Goal: Task Accomplishment & Management: Use online tool/utility

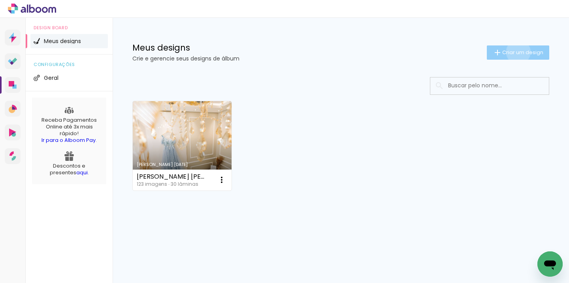
click at [517, 52] on span "Criar um design" at bounding box center [522, 52] width 41 height 5
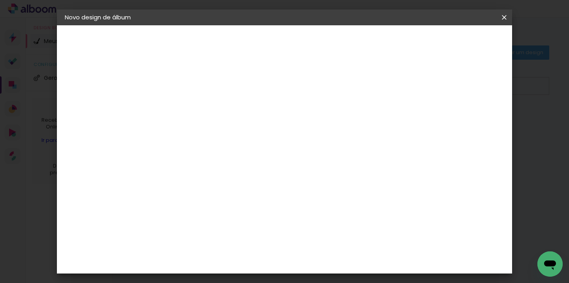
click at [194, 107] on input at bounding box center [194, 106] width 0 height 12
type input "[PERSON_NAME]"
type paper-input "[PERSON_NAME]"
click at [0, 0] on slot "Avançar" at bounding box center [0, 0] width 0 height 0
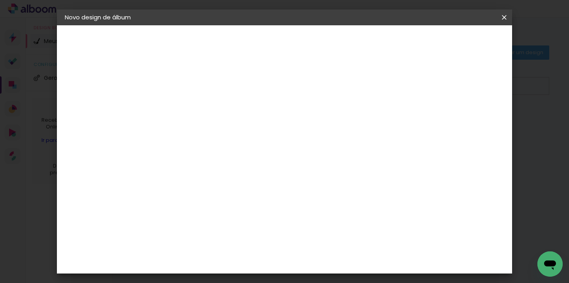
click at [240, 208] on div "DreambooksPro" at bounding box center [214, 211] width 51 height 6
click at [0, 0] on slot "Avançar" at bounding box center [0, 0] width 0 height 0
click at [225, 135] on input "text" at bounding box center [209, 138] width 31 height 12
click at [338, 132] on paper-item "Álbum" at bounding box center [336, 131] width 158 height 16
type input "Álbum"
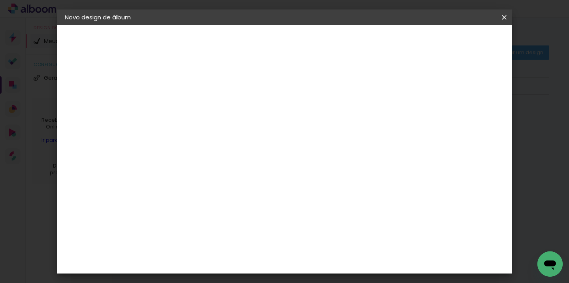
scroll to position [140, 0]
click at [247, 235] on span "30 × 30" at bounding box center [229, 243] width 37 height 16
click at [0, 0] on slot "Avançar" at bounding box center [0, 0] width 0 height 0
click at [399, 41] on span "Iniciar design" at bounding box center [381, 42] width 36 height 6
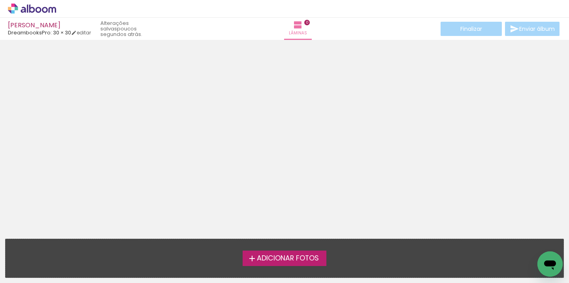
click at [285, 260] on span "Adicionar Fotos" at bounding box center [288, 258] width 62 height 7
click at [0, 0] on input "file" at bounding box center [0, 0] width 0 height 0
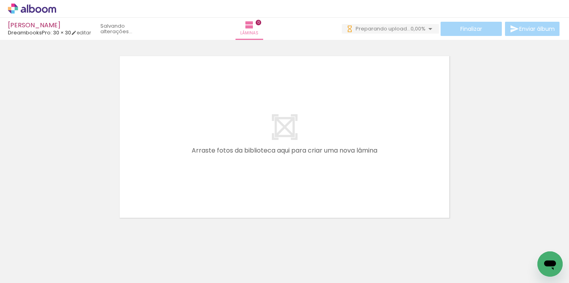
click at [79, 251] on div at bounding box center [79, 256] width 39 height 26
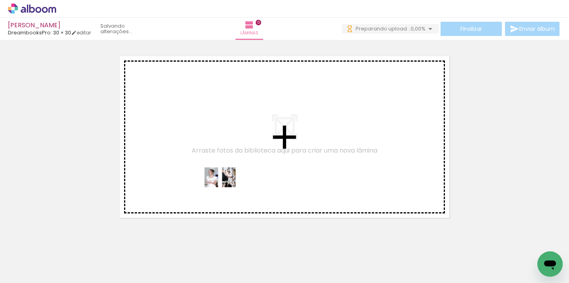
drag, startPoint x: 77, startPoint y: 260, endPoint x: 226, endPoint y: 190, distance: 164.6
click at [226, 189] on quentale-workspace at bounding box center [284, 141] width 569 height 283
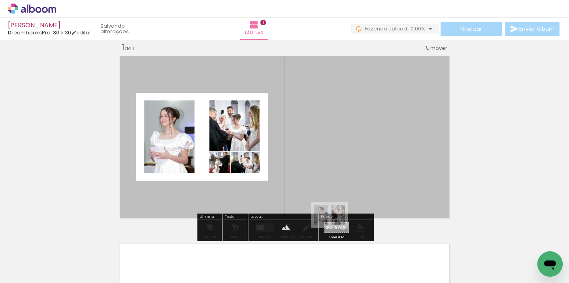
drag, startPoint x: 90, startPoint y: 259, endPoint x: 336, endPoint y: 227, distance: 247.6
click at [336, 227] on quentale-workspace at bounding box center [284, 141] width 569 height 283
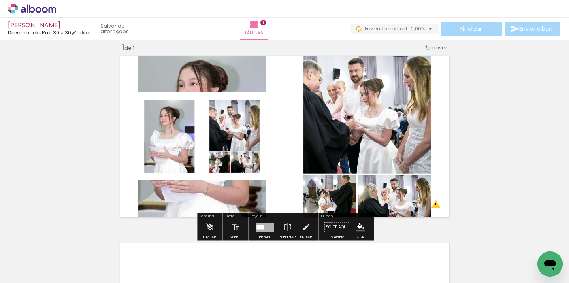
click at [198, 141] on quentale-photo at bounding box center [202, 137] width 132 height 88
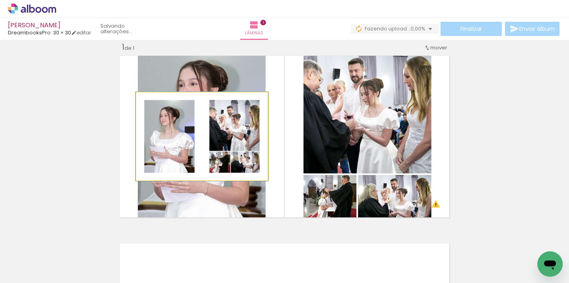
click at [198, 141] on div at bounding box center [202, 136] width 132 height 89
click at [198, 141] on quentale-photo at bounding box center [202, 137] width 132 height 88
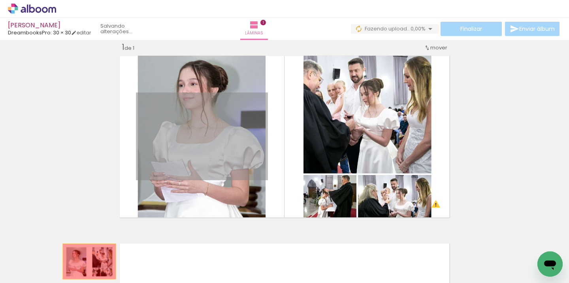
drag, startPoint x: 194, startPoint y: 138, endPoint x: 89, endPoint y: 262, distance: 163.0
click at [89, 261] on quentale-workspace at bounding box center [284, 141] width 569 height 283
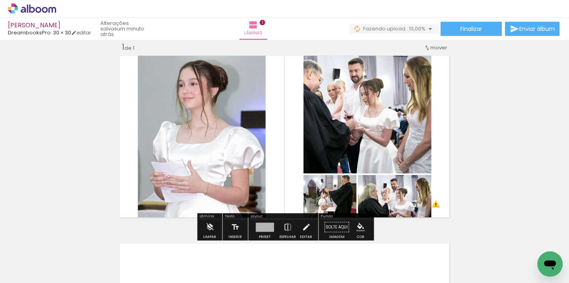
scroll to position [0, 0]
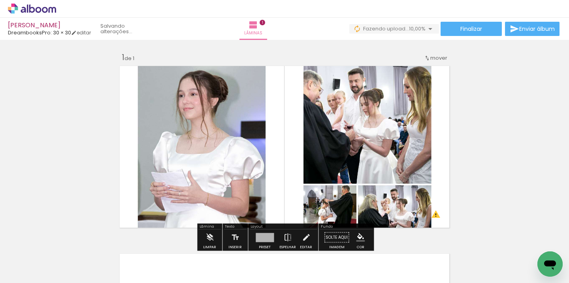
click at [262, 168] on quentale-layouter at bounding box center [285, 147] width 336 height 168
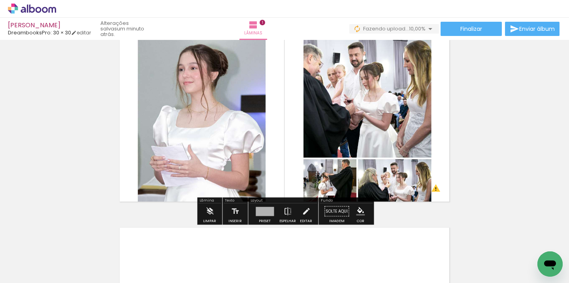
scroll to position [36, 0]
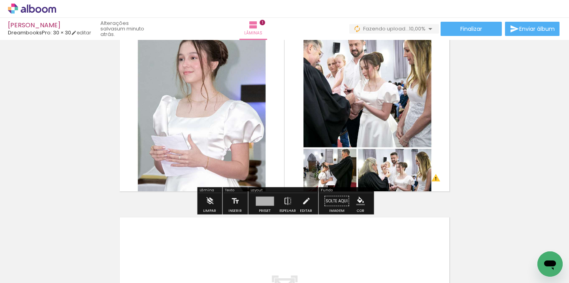
click at [334, 203] on paper-button "Solte aqui Imagem" at bounding box center [337, 203] width 28 height 20
click at [329, 211] on paper-button "Solte aqui Imagem" at bounding box center [337, 203] width 28 height 20
click at [264, 138] on div at bounding box center [285, 110] width 336 height 228
click at [333, 199] on paper-button "Solte aqui Imagem" at bounding box center [337, 203] width 28 height 20
click at [332, 210] on paper-button "Solte aqui Imagem" at bounding box center [337, 203] width 28 height 20
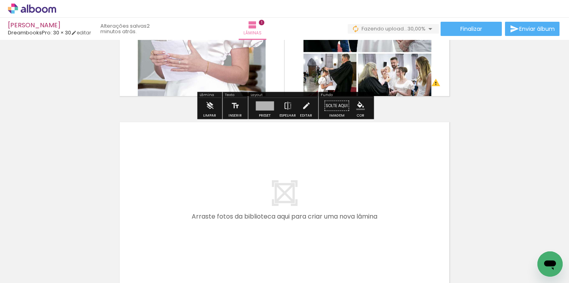
scroll to position [0, 0]
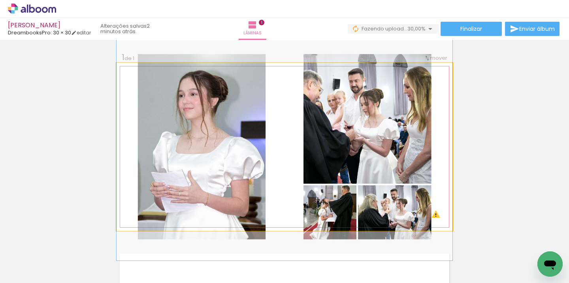
type paper-slider "100"
drag, startPoint x: 147, startPoint y: 84, endPoint x: 117, endPoint y: 83, distance: 30.5
click at [112, 84] on div "Inserir lâmina 1 de 1 O Designbox precisará aumentar a sua imagem em 157% para …" at bounding box center [284, 231] width 569 height 376
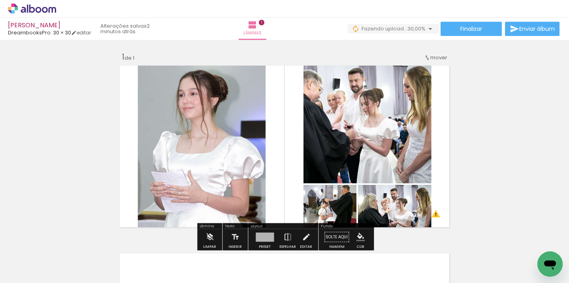
click at [0, 0] on slot "P&B" at bounding box center [0, 0] width 0 height 0
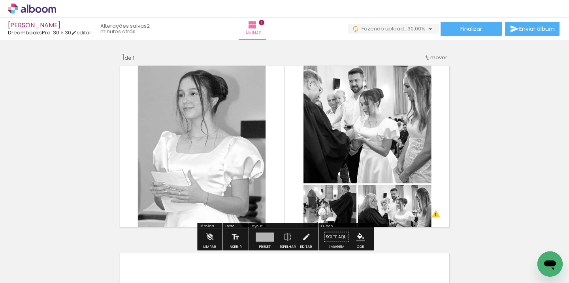
click at [0, 0] on slot "P&B" at bounding box center [0, 0] width 0 height 0
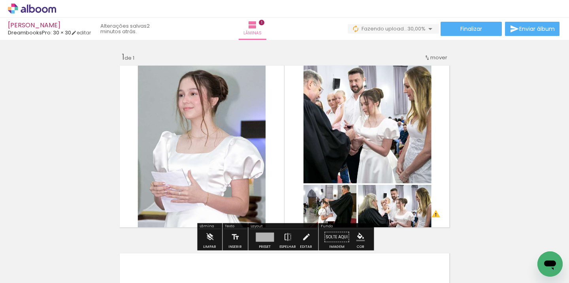
click at [188, 84] on iron-icon at bounding box center [192, 83] width 8 height 8
click at [191, 84] on iron-icon at bounding box center [192, 83] width 8 height 8
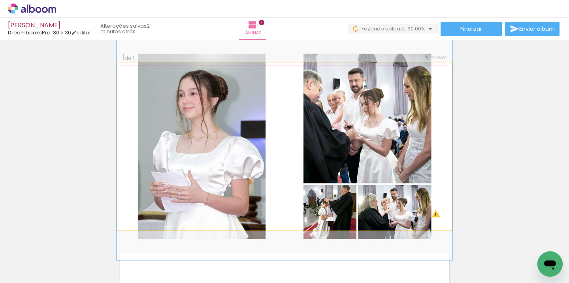
drag, startPoint x: 145, startPoint y: 83, endPoint x: 125, endPoint y: 81, distance: 19.9
click at [121, 81] on quentale-photo at bounding box center [285, 146] width 336 height 168
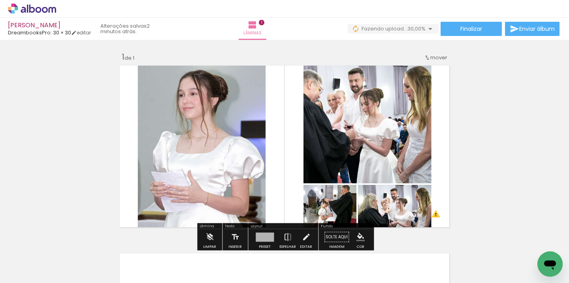
click at [136, 83] on iron-icon at bounding box center [137, 83] width 8 height 8
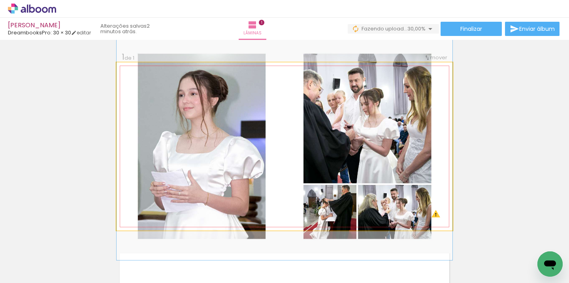
click at [137, 83] on iron-icon at bounding box center [137, 83] width 8 height 8
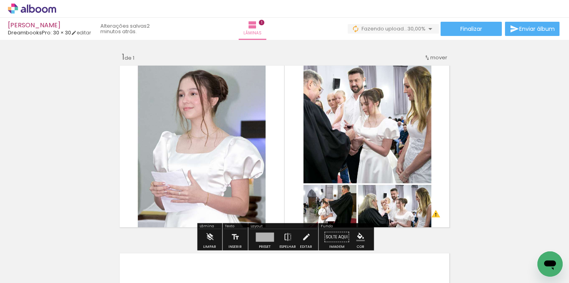
click at [137, 83] on iron-icon at bounding box center [137, 83] width 8 height 8
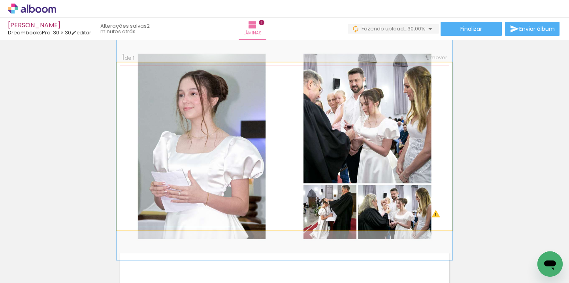
click at [137, 83] on iron-icon at bounding box center [137, 83] width 8 height 8
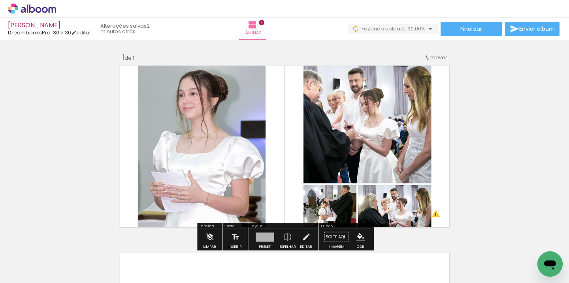
click at [347, 111] on quentale-photo at bounding box center [285, 146] width 336 height 168
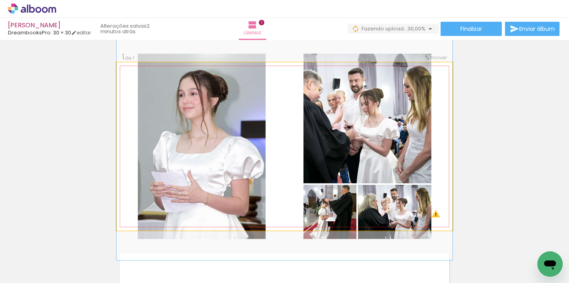
click at [347, 111] on quentale-photo at bounding box center [285, 146] width 336 height 168
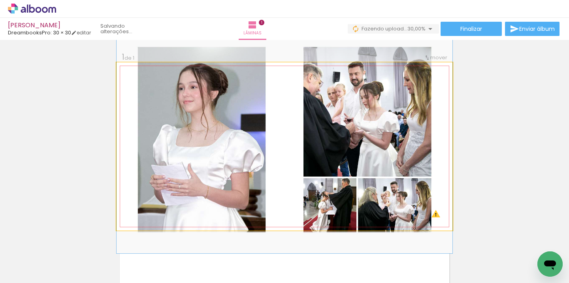
drag, startPoint x: 347, startPoint y: 109, endPoint x: 360, endPoint y: 102, distance: 14.3
click at [360, 102] on div at bounding box center [285, 140] width 336 height 228
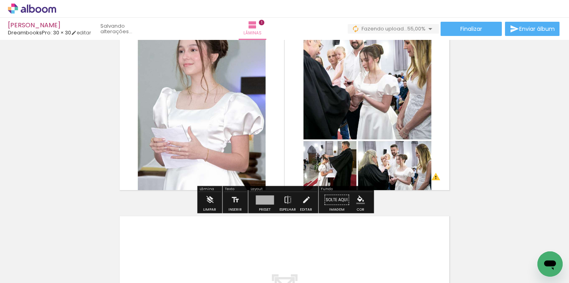
scroll to position [50, 0]
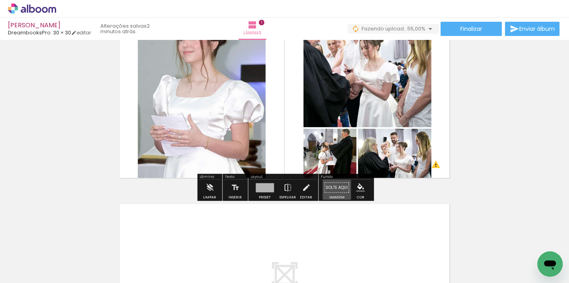
click at [333, 187] on paper-button "Solte aqui Imagem" at bounding box center [337, 190] width 28 height 20
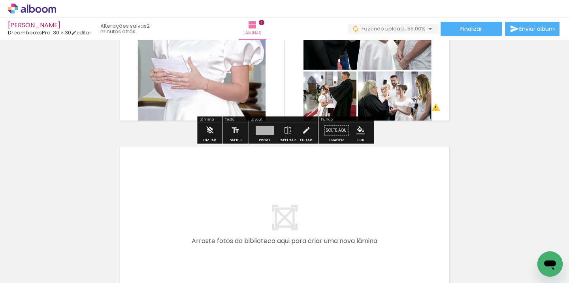
scroll to position [168, 0]
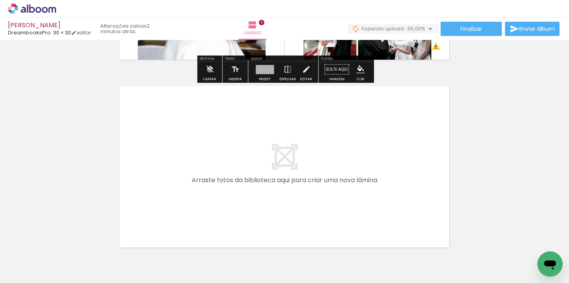
click at [333, 187] on quentale-layouter at bounding box center [285, 167] width 336 height 168
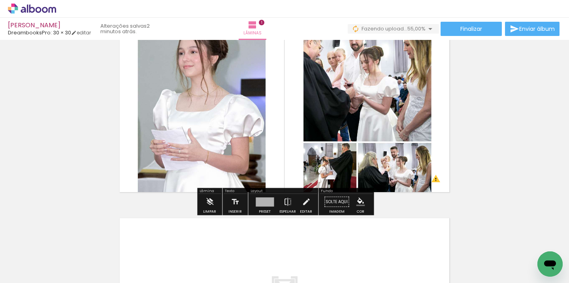
scroll to position [36, 0]
click at [332, 202] on paper-button "Solte aqui Imagem" at bounding box center [337, 204] width 28 height 20
click at [303, 203] on iron-icon at bounding box center [306, 202] width 9 height 16
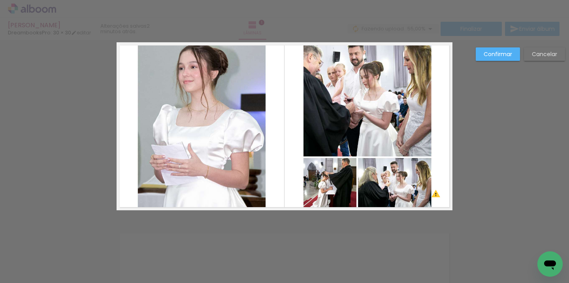
scroll to position [10, 0]
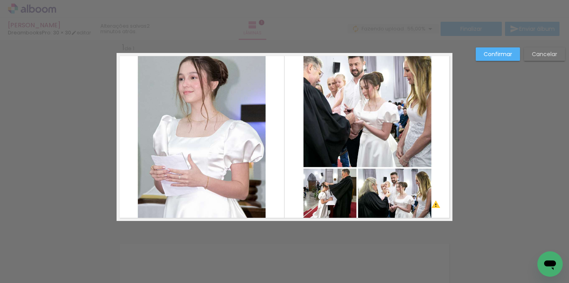
click at [334, 163] on quentale-photo at bounding box center [285, 137] width 336 height 168
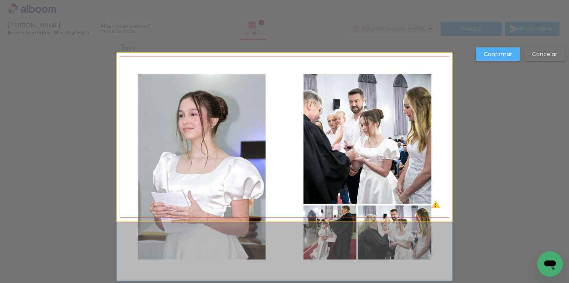
drag, startPoint x: 308, startPoint y: 158, endPoint x: 287, endPoint y: 204, distance: 49.9
click at [287, 204] on div at bounding box center [285, 167] width 336 height 228
click at [435, 206] on quentale-photo at bounding box center [285, 137] width 336 height 168
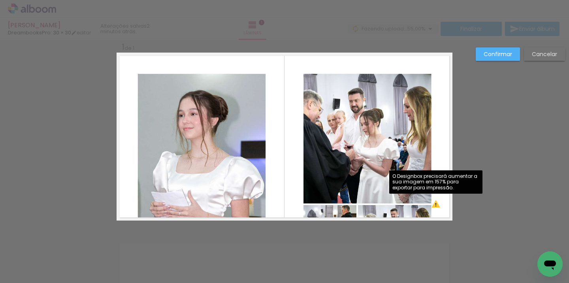
click at [436, 206] on quentale-photo at bounding box center [285, 137] width 336 height 168
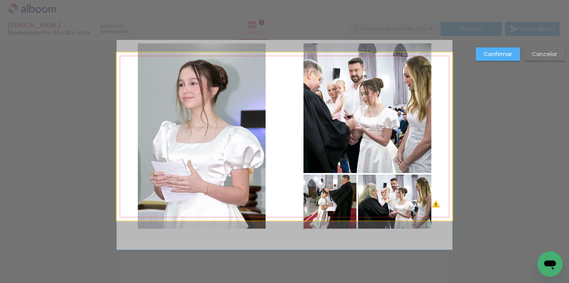
drag, startPoint x: 295, startPoint y: 172, endPoint x: 294, endPoint y: 142, distance: 30.5
click at [294, 142] on div at bounding box center [285, 136] width 336 height 228
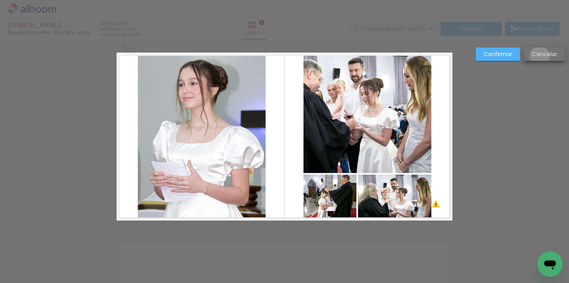
click at [0, 0] on slot "Cancelar" at bounding box center [0, 0] width 0 height 0
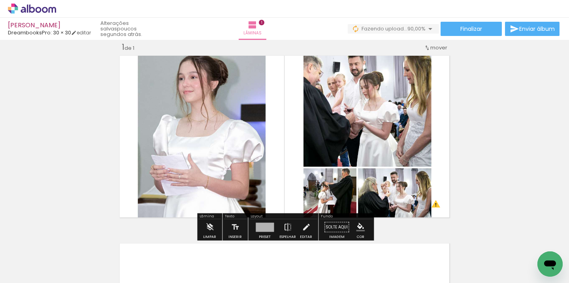
scroll to position [0, 0]
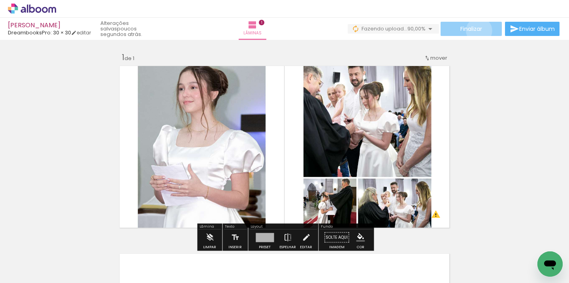
click at [476, 30] on span "Finalizar" at bounding box center [472, 29] width 22 height 6
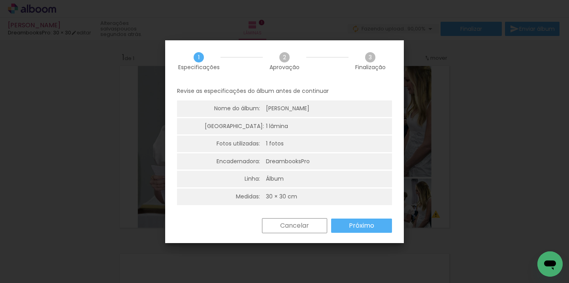
click at [0, 0] on slot "Cancelar" at bounding box center [0, 0] width 0 height 0
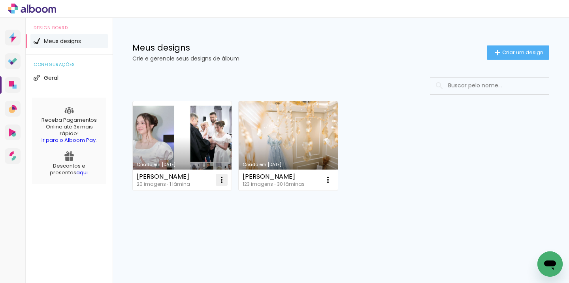
click at [220, 180] on iron-icon at bounding box center [221, 179] width 9 height 9
click at [185, 236] on paper-item "Excluir" at bounding box center [190, 232] width 78 height 16
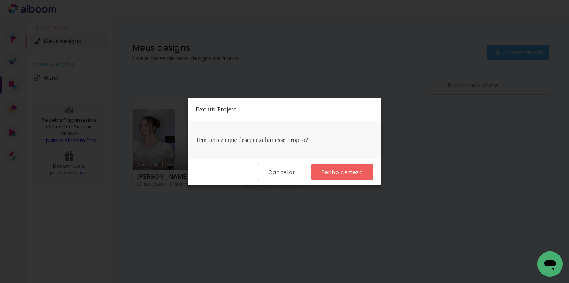
click at [0, 0] on slot "Tenho certeza" at bounding box center [0, 0] width 0 height 0
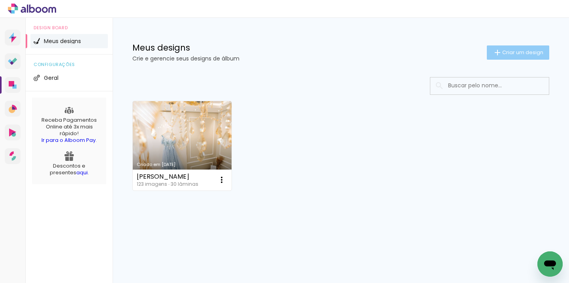
click at [523, 55] on span "Criar um design" at bounding box center [522, 52] width 41 height 5
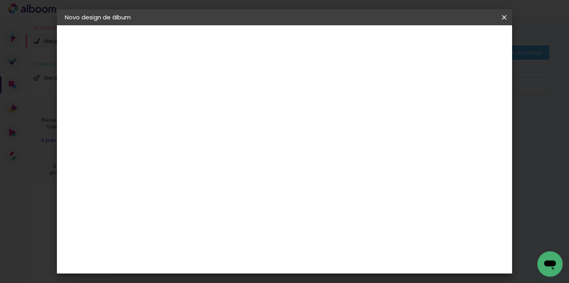
click at [194, 109] on input at bounding box center [194, 106] width 0 height 12
type input "Bella"
type paper-input "Bella"
drag, startPoint x: 478, startPoint y: 43, endPoint x: 463, endPoint y: 53, distance: 17.7
click at [0, 0] on slot "Avançar" at bounding box center [0, 0] width 0 height 0
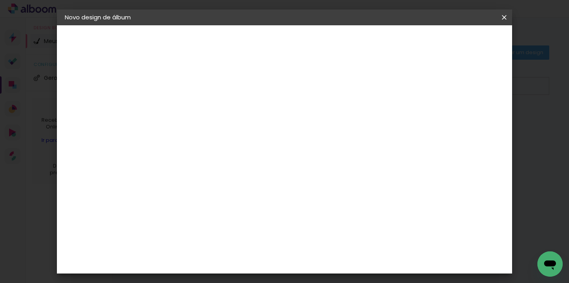
click at [236, 151] on input at bounding box center [214, 150] width 80 height 10
type input "dr"
type paper-input "dr"
click at [225, 180] on div "DreambooksPro" at bounding box center [214, 179] width 51 height 6
click at [0, 0] on slot "Avançar" at bounding box center [0, 0] width 0 height 0
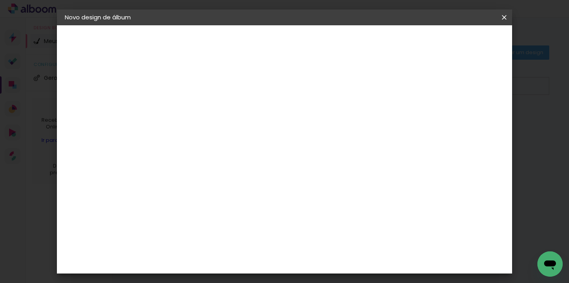
click at [225, 132] on input "text" at bounding box center [209, 138] width 31 height 12
click at [301, 131] on paper-item "Álbum" at bounding box center [336, 131] width 158 height 16
type input "Álbum"
click at [247, 148] on span "30 × 30" at bounding box center [229, 156] width 37 height 16
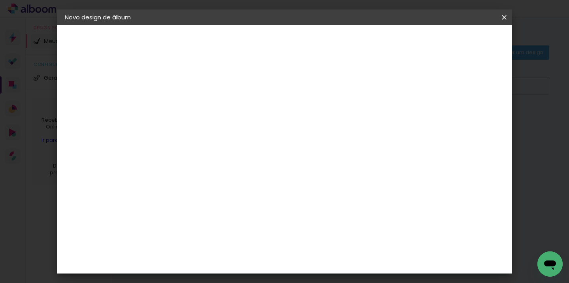
click at [0, 0] on slot "Avançar" at bounding box center [0, 0] width 0 height 0
click at [399, 43] on span "Iniciar design" at bounding box center [381, 42] width 36 height 6
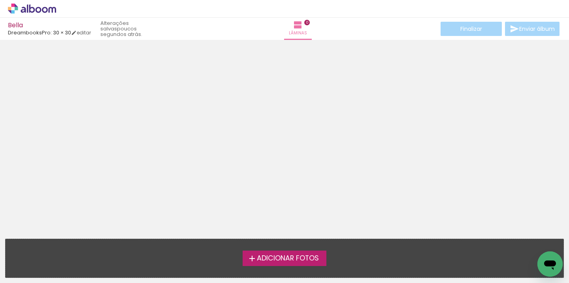
click at [293, 256] on span "Adicionar Fotos" at bounding box center [288, 258] width 62 height 7
click at [0, 0] on input "file" at bounding box center [0, 0] width 0 height 0
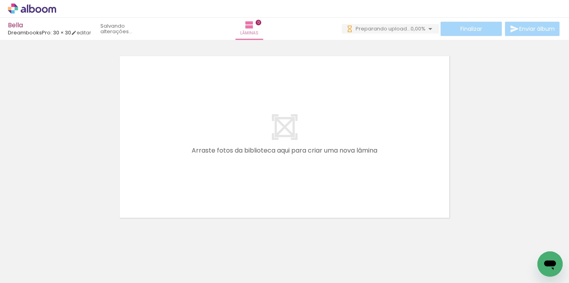
click at [170, 257] on div at bounding box center [167, 257] width 39 height 26
click at [183, 255] on div at bounding box center [167, 257] width 39 height 26
click at [174, 256] on div at bounding box center [167, 257] width 39 height 26
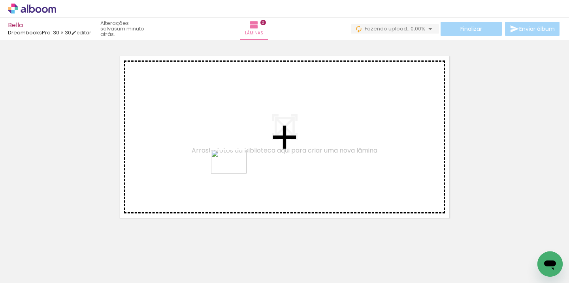
drag, startPoint x: 172, startPoint y: 256, endPoint x: 231, endPoint y: 180, distance: 96.1
click at [235, 174] on quentale-workspace at bounding box center [284, 141] width 569 height 283
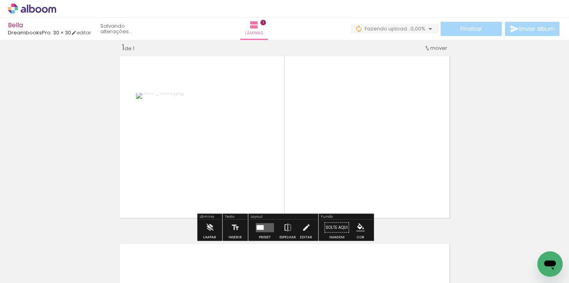
scroll to position [10, 0]
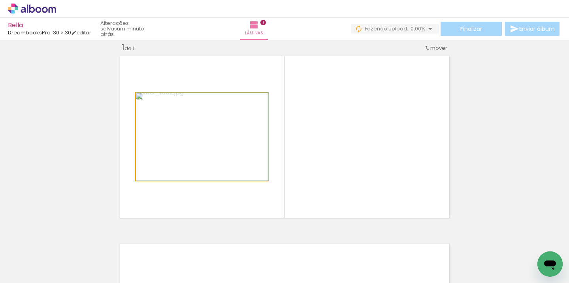
click at [225, 146] on quentale-photo at bounding box center [202, 137] width 132 height 88
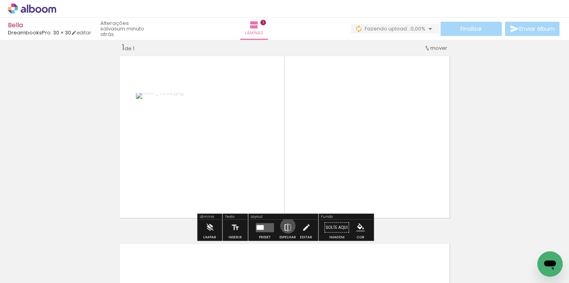
click at [286, 226] on iron-icon at bounding box center [287, 228] width 9 height 16
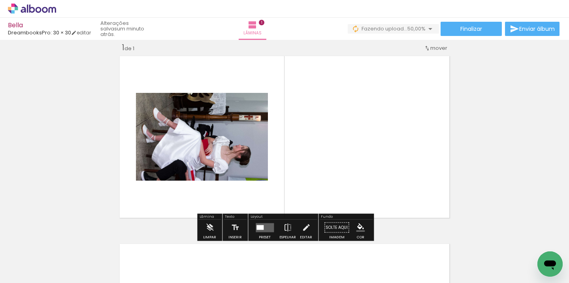
click at [193, 158] on div at bounding box center [202, 137] width 132 height 88
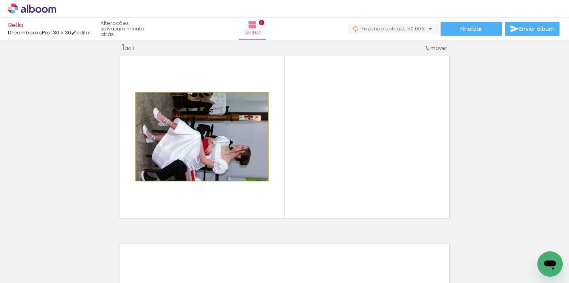
click at [193, 153] on div at bounding box center [202, 137] width 132 height 88
click at [193, 153] on quentale-photo at bounding box center [202, 137] width 132 height 88
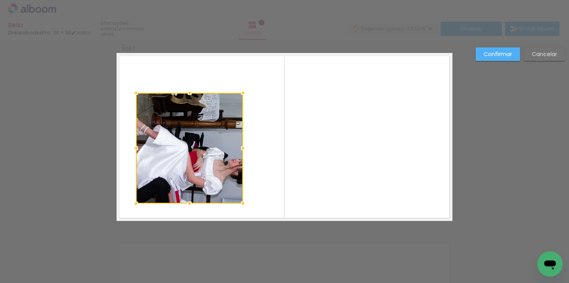
drag, startPoint x: 283, startPoint y: 162, endPoint x: 255, endPoint y: 202, distance: 48.9
click at [250, 202] on div at bounding box center [243, 204] width 16 height 16
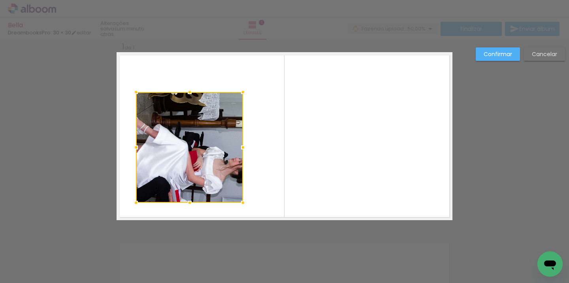
click at [0, 0] on slot "Cancelar" at bounding box center [0, 0] width 0 height 0
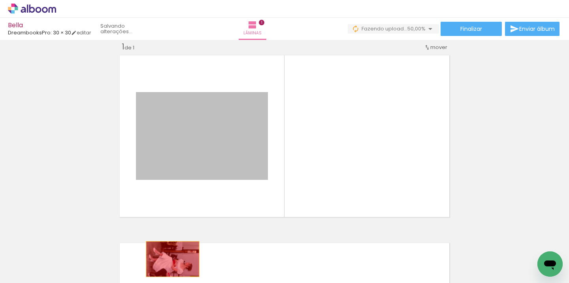
drag, startPoint x: 203, startPoint y: 144, endPoint x: 172, endPoint y: 258, distance: 118.3
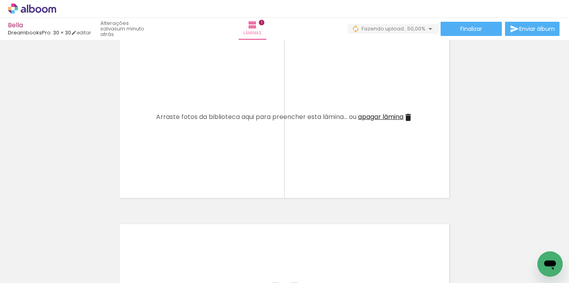
scroll to position [0, 0]
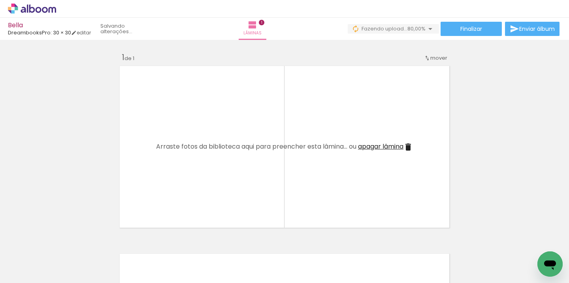
click at [155, 242] on iron-icon at bounding box center [150, 240] width 8 height 8
click at [24, 273] on span "Adicionar Fotos" at bounding box center [28, 272] width 24 height 9
click at [0, 0] on input "file" at bounding box center [0, 0] width 0 height 0
click at [172, 259] on div at bounding box center [168, 256] width 26 height 39
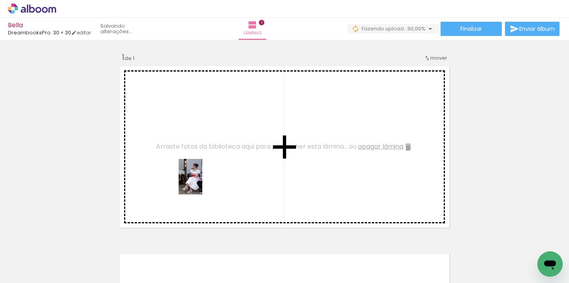
drag, startPoint x: 172, startPoint y: 259, endPoint x: 203, endPoint y: 183, distance: 82.3
click at [203, 183] on quentale-workspace at bounding box center [284, 141] width 569 height 283
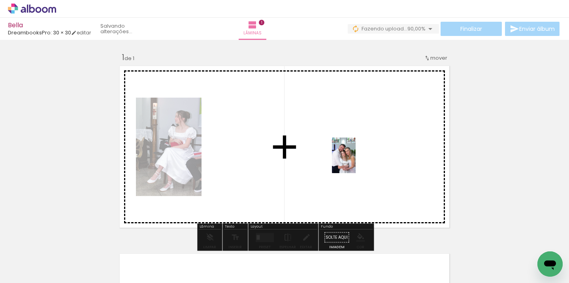
drag, startPoint x: 81, startPoint y: 257, endPoint x: 351, endPoint y: 169, distance: 283.8
click at [356, 161] on quentale-workspace at bounding box center [284, 141] width 569 height 283
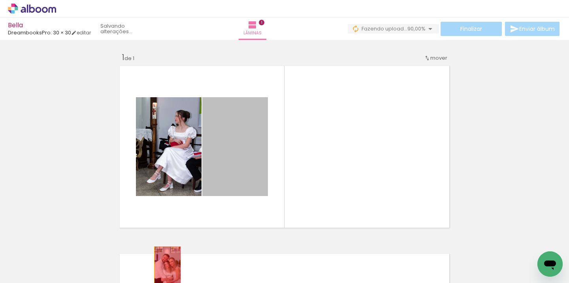
drag, startPoint x: 244, startPoint y: 176, endPoint x: 168, endPoint y: 266, distance: 117.6
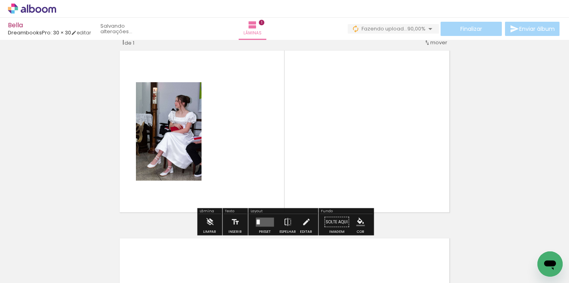
scroll to position [18, 0]
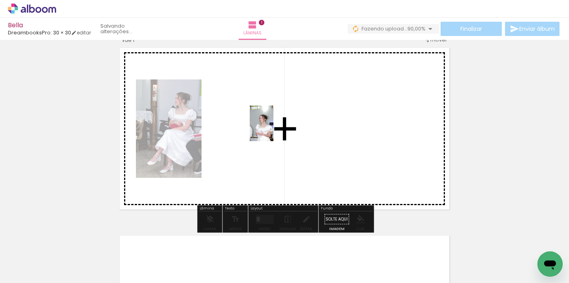
drag, startPoint x: 130, startPoint y: 236, endPoint x: 268, endPoint y: 141, distance: 167.8
click at [274, 130] on quentale-workspace at bounding box center [284, 141] width 569 height 283
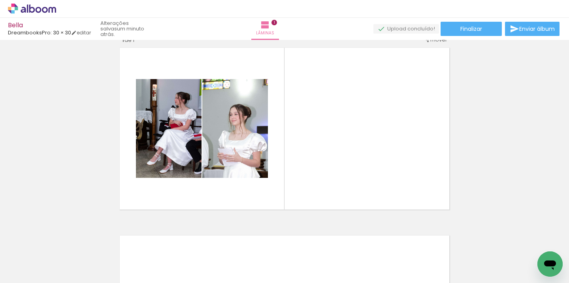
click at [43, 259] on iron-icon at bounding box center [40, 259] width 6 height 6
click at [55, 257] on iron-horizontal-list at bounding box center [57, 258] width 16 height 49
click at [43, 259] on iron-icon at bounding box center [40, 259] width 6 height 6
click at [0, 0] on slot "Não utilizadas" at bounding box center [0, 0] width 0 height 0
type input "Não utilizadas"
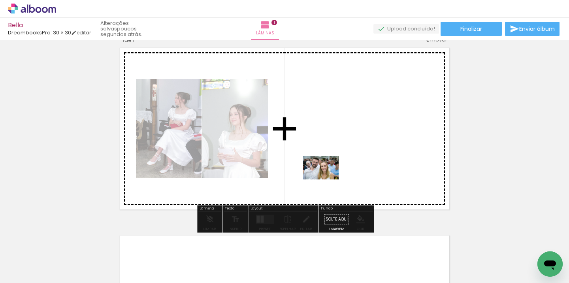
drag, startPoint x: 256, startPoint y: 261, endPoint x: 328, endPoint y: 183, distance: 106.0
click at [327, 179] on quentale-workspace at bounding box center [284, 141] width 569 height 283
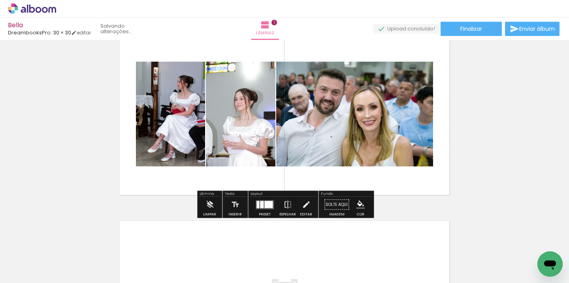
scroll to position [35, 0]
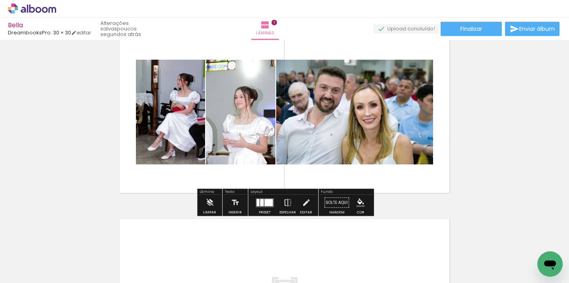
click at [265, 202] on div at bounding box center [268, 202] width 8 height 7
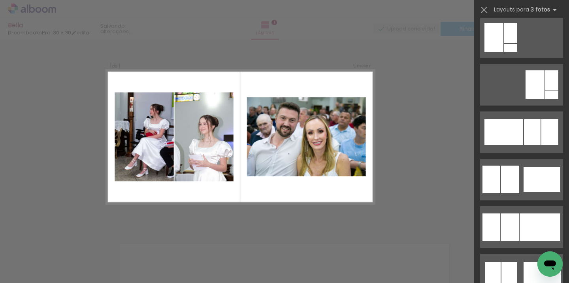
scroll to position [488, 0]
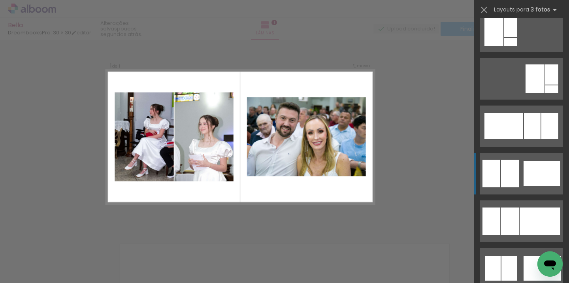
click at [505, 168] on div at bounding box center [510, 174] width 18 height 28
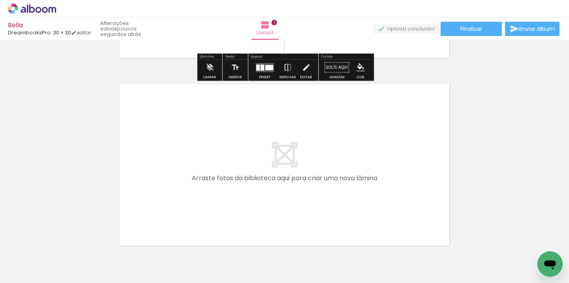
scroll to position [213, 0]
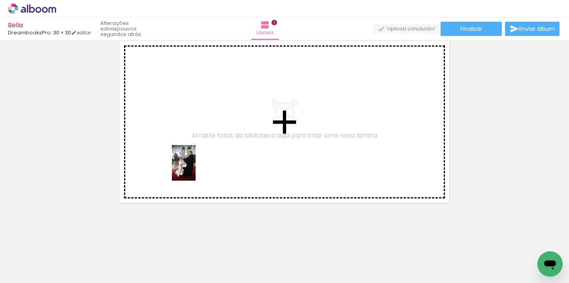
drag, startPoint x: 254, startPoint y: 246, endPoint x: 195, endPoint y: 171, distance: 95.7
click at [194, 168] on quentale-workspace at bounding box center [284, 141] width 569 height 283
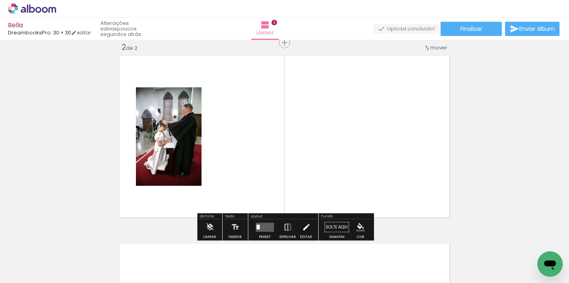
scroll to position [198, 0]
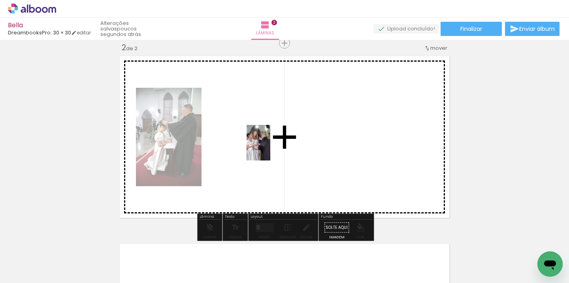
drag, startPoint x: 159, startPoint y: 223, endPoint x: 270, endPoint y: 149, distance: 133.8
click at [270, 149] on quentale-workspace at bounding box center [284, 141] width 569 height 283
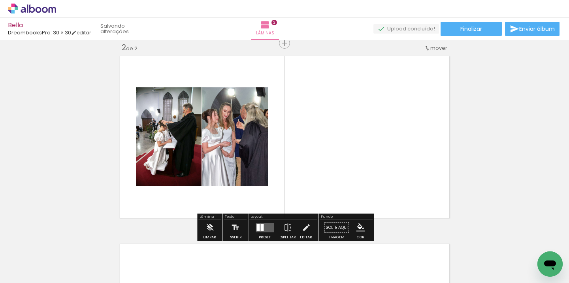
scroll to position [198, 0]
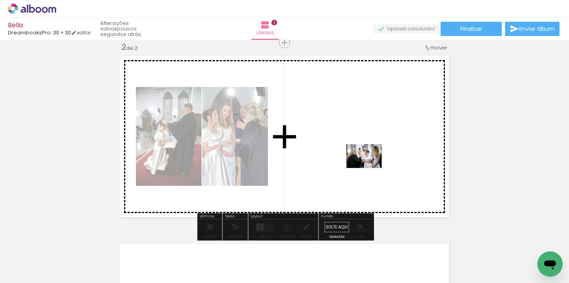
click at [370, 168] on quentale-workspace at bounding box center [284, 141] width 569 height 283
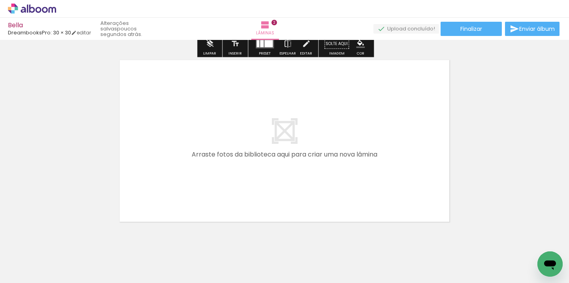
scroll to position [383, 0]
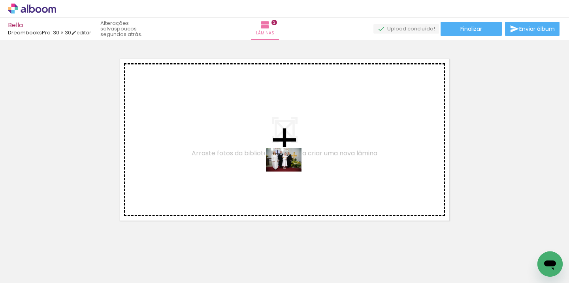
drag, startPoint x: 168, startPoint y: 262, endPoint x: 289, endPoint y: 172, distance: 151.0
click at [290, 172] on quentale-workspace at bounding box center [284, 141] width 569 height 283
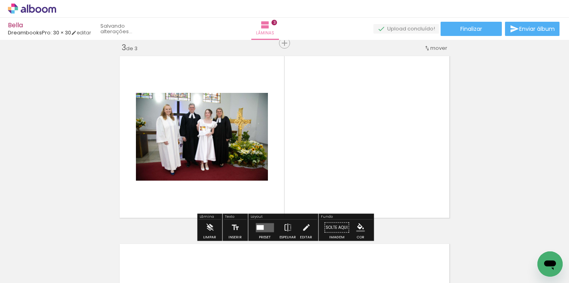
scroll to position [385, 0]
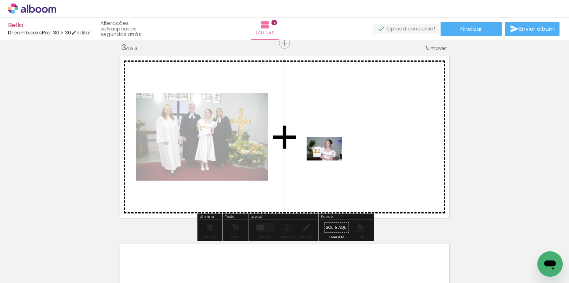
click at [330, 161] on quentale-workspace at bounding box center [284, 141] width 569 height 283
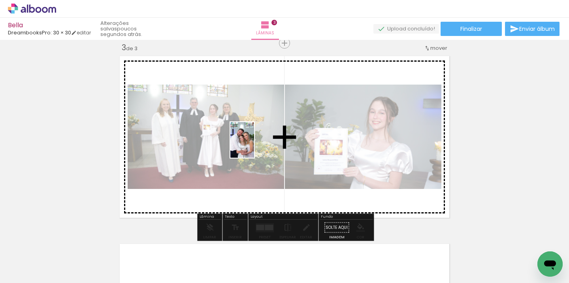
drag, startPoint x: 81, startPoint y: 242, endPoint x: 250, endPoint y: 146, distance: 194.4
click at [254, 146] on quentale-workspace at bounding box center [284, 141] width 569 height 283
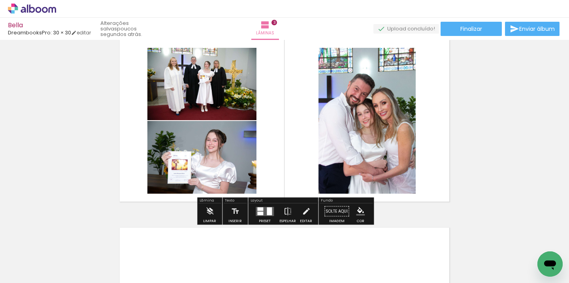
scroll to position [404, 0]
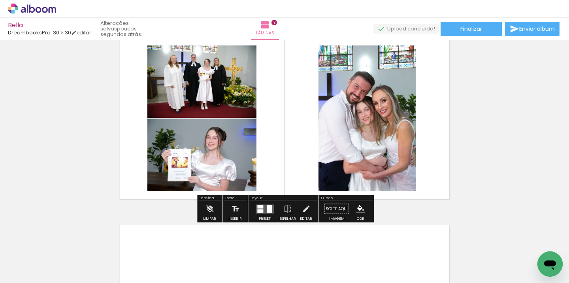
click at [264, 208] on quentale-layouter at bounding box center [265, 208] width 18 height 9
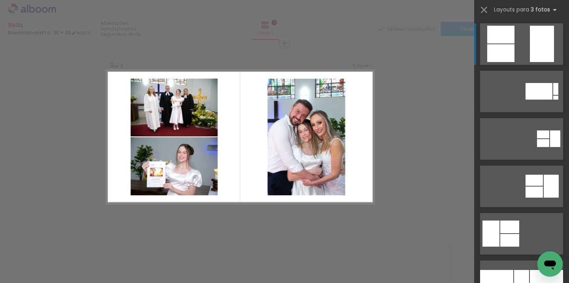
scroll to position [0, 0]
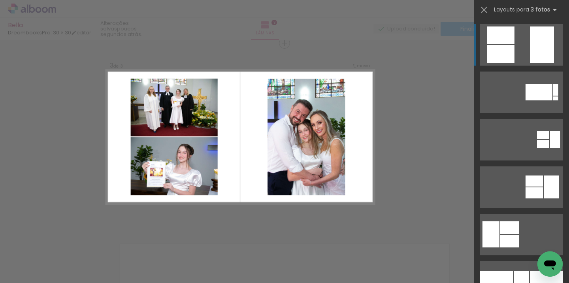
click at [534, 49] on div at bounding box center [542, 44] width 24 height 36
click at [512, 34] on div at bounding box center [500, 35] width 27 height 18
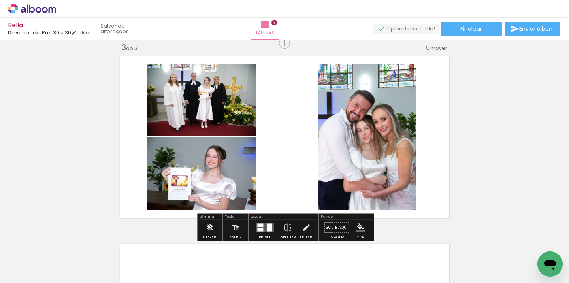
scroll to position [1, 0]
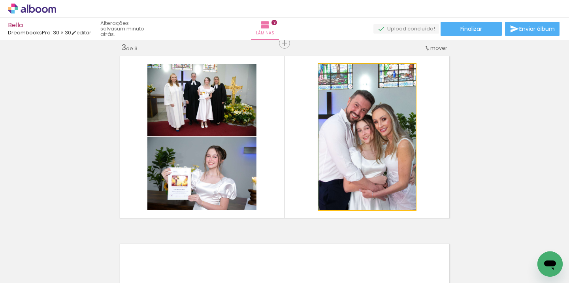
click at [345, 129] on div at bounding box center [367, 137] width 97 height 146
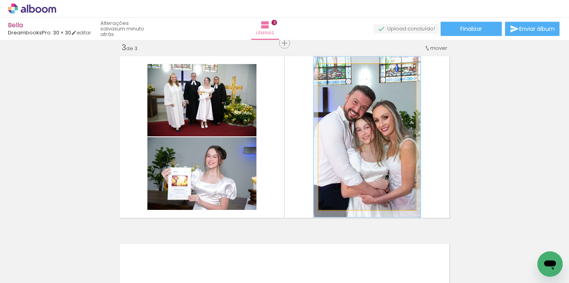
type paper-slider "110"
drag, startPoint x: 337, startPoint y: 72, endPoint x: 344, endPoint y: 87, distance: 16.8
click at [340, 72] on div at bounding box center [339, 72] width 7 height 7
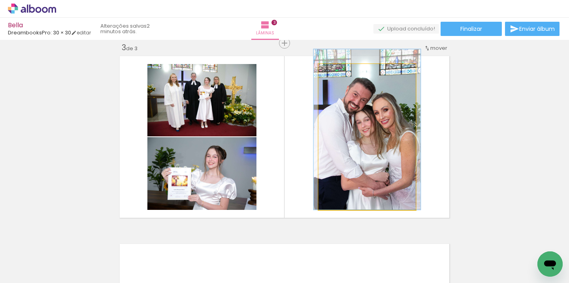
drag, startPoint x: 364, startPoint y: 123, endPoint x: 363, endPoint y: 104, distance: 19.0
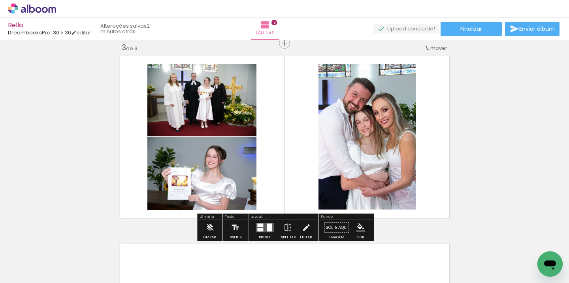
scroll to position [386, 0]
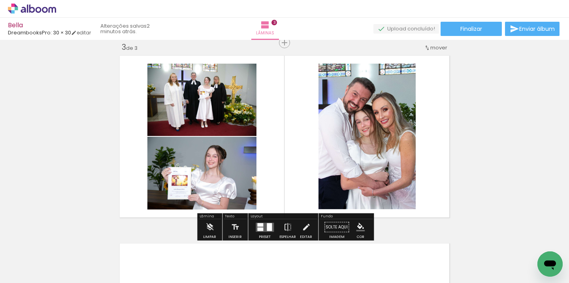
click at [521, 138] on div "Inserir lâmina 1 de 3 Inserir lâmina 2 de 3 Inserir lâmina 3 de 3" at bounding box center [284, 32] width 569 height 751
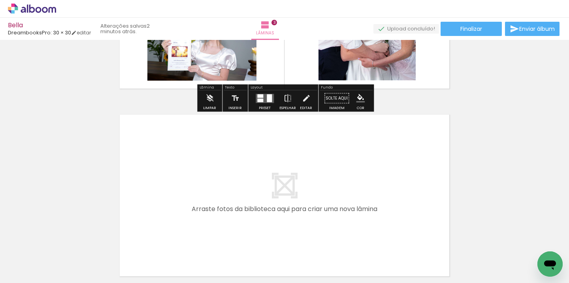
scroll to position [588, 0]
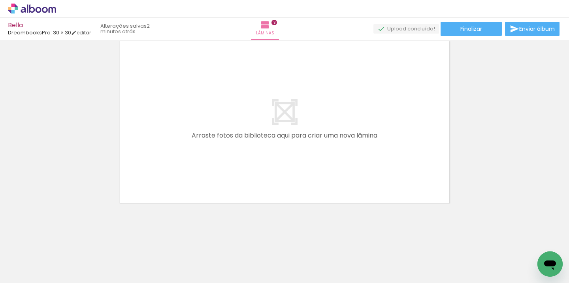
click at [19, 272] on span "Adicionar Fotos" at bounding box center [28, 272] width 24 height 9
click at [0, 0] on input "file" at bounding box center [0, 0] width 0 height 0
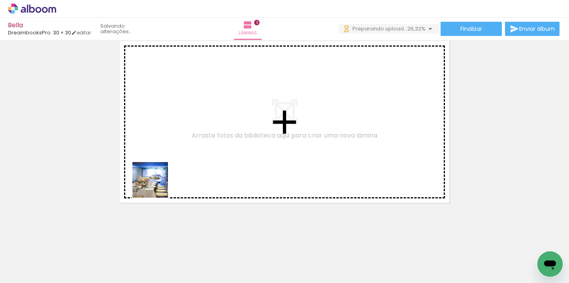
scroll to position [0, 0]
drag, startPoint x: 133, startPoint y: 240, endPoint x: 167, endPoint y: 176, distance: 72.3
click at [166, 171] on quentale-workspace at bounding box center [284, 141] width 569 height 283
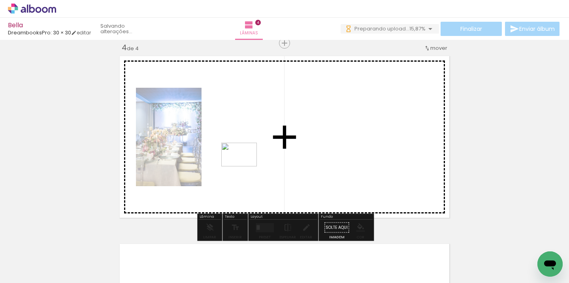
drag, startPoint x: 168, startPoint y: 258, endPoint x: 245, endPoint y: 166, distance: 120.1
click at [245, 166] on quentale-workspace at bounding box center [284, 141] width 569 height 283
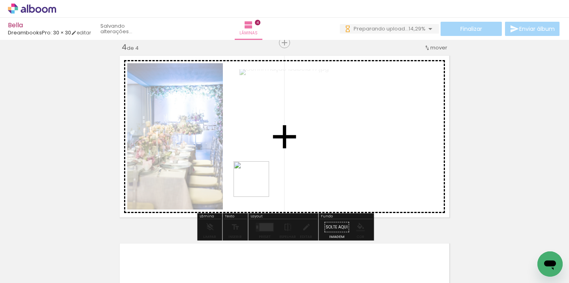
drag, startPoint x: 211, startPoint y: 257, endPoint x: 283, endPoint y: 156, distance: 123.3
click at [284, 154] on quentale-workspace at bounding box center [284, 141] width 569 height 283
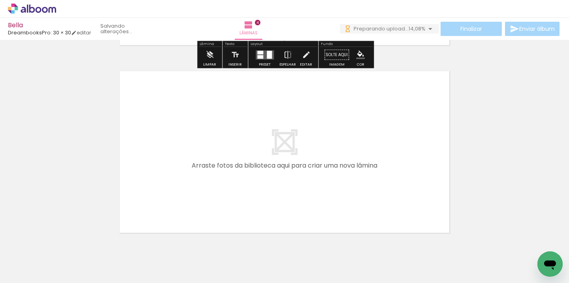
scroll to position [758, 0]
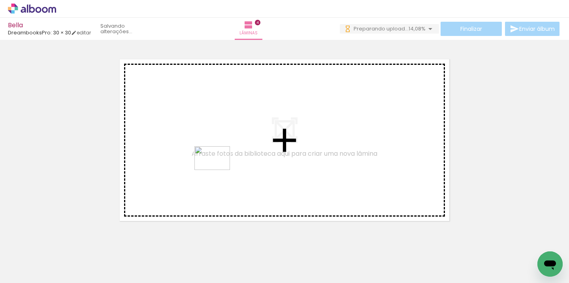
drag, startPoint x: 184, startPoint y: 194, endPoint x: 202, endPoint y: 195, distance: 17.8
click at [218, 170] on quentale-workspace at bounding box center [284, 141] width 569 height 283
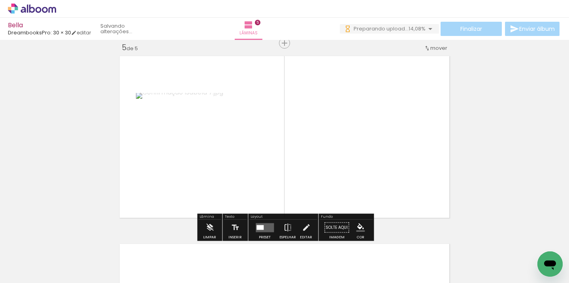
scroll to position [761, 0]
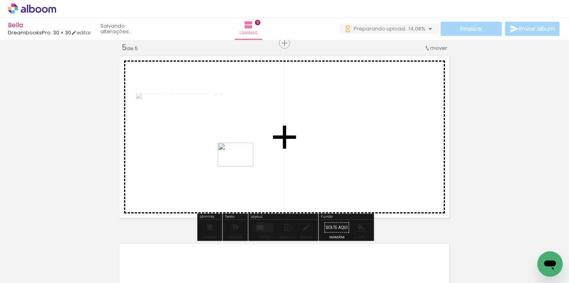
drag, startPoint x: 170, startPoint y: 255, endPoint x: 237, endPoint y: 174, distance: 105.5
click at [241, 166] on quentale-workspace at bounding box center [284, 141] width 569 height 283
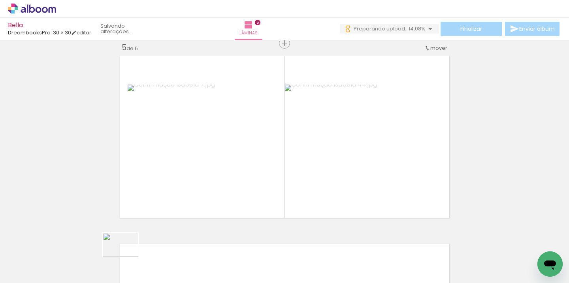
drag, startPoint x: 124, startPoint y: 259, endPoint x: 144, endPoint y: 239, distance: 28.5
click at [126, 257] on div at bounding box center [123, 257] width 39 height 26
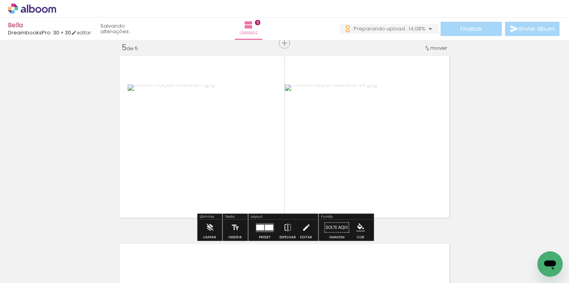
click at [340, 161] on quentale-photo at bounding box center [363, 137] width 157 height 104
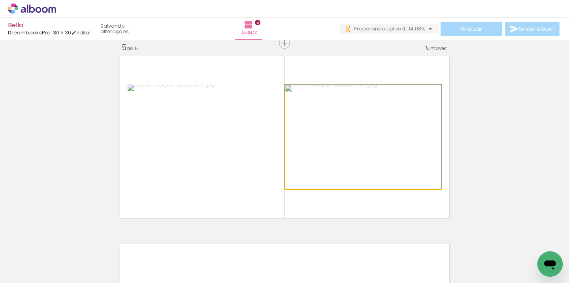
click at [330, 161] on quentale-photo at bounding box center [363, 137] width 157 height 104
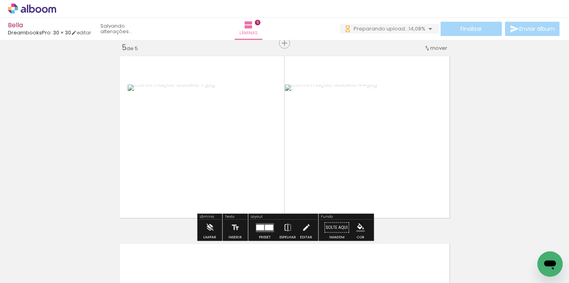
click at [330, 161] on quentale-photo at bounding box center [363, 137] width 157 height 104
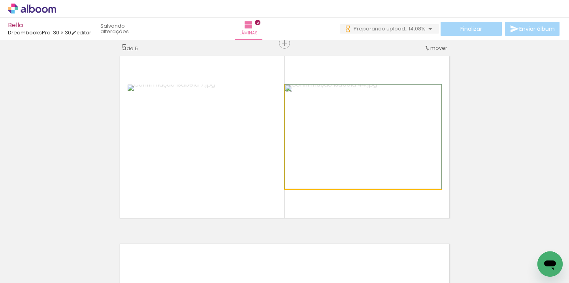
click at [330, 161] on quentale-photo at bounding box center [363, 137] width 157 height 104
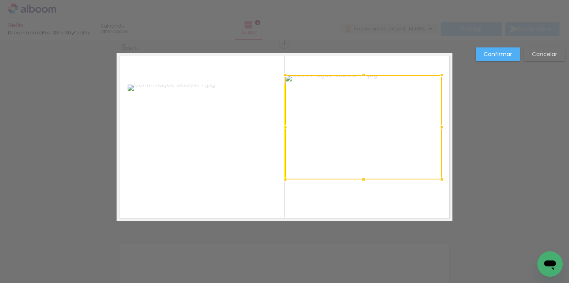
drag, startPoint x: 333, startPoint y: 161, endPoint x: 332, endPoint y: 152, distance: 9.1
click at [332, 152] on div at bounding box center [363, 127] width 157 height 104
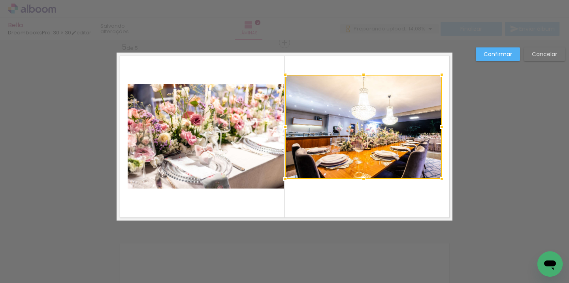
click at [0, 0] on slot "Cancelar" at bounding box center [0, 0] width 0 height 0
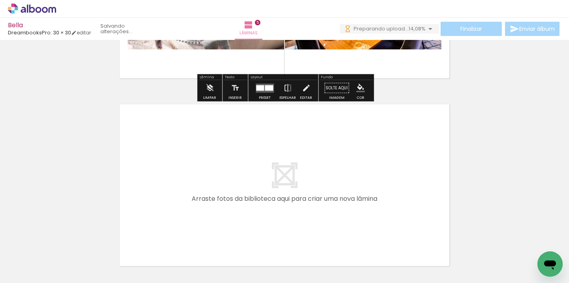
scroll to position [937, 0]
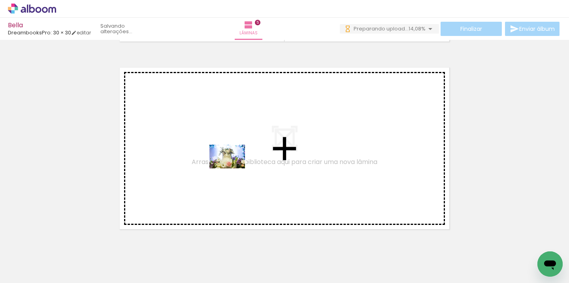
drag, startPoint x: 131, startPoint y: 261, endPoint x: 233, endPoint y: 168, distance: 137.7
click at [233, 168] on quentale-workspace at bounding box center [284, 141] width 569 height 283
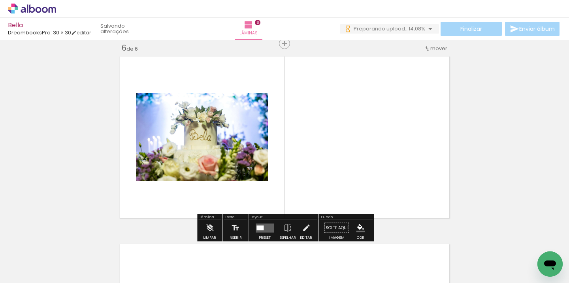
scroll to position [949, 0]
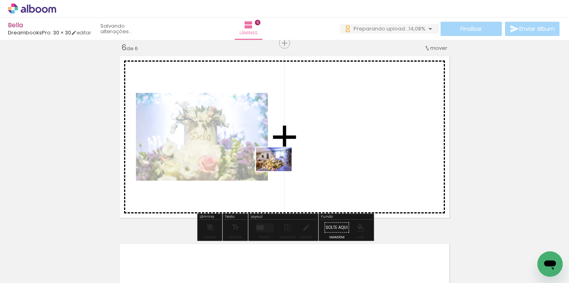
drag, startPoint x: 125, startPoint y: 260, endPoint x: 277, endPoint y: 175, distance: 174.0
click at [280, 171] on quentale-workspace at bounding box center [284, 141] width 569 height 283
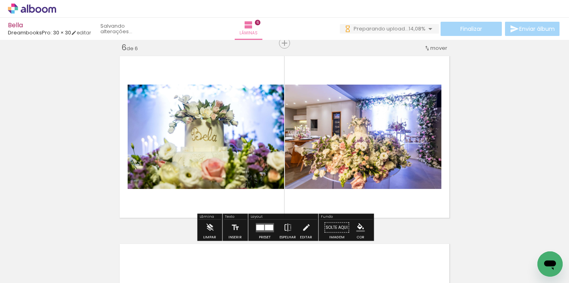
click at [256, 228] on div at bounding box center [260, 228] width 8 height 6
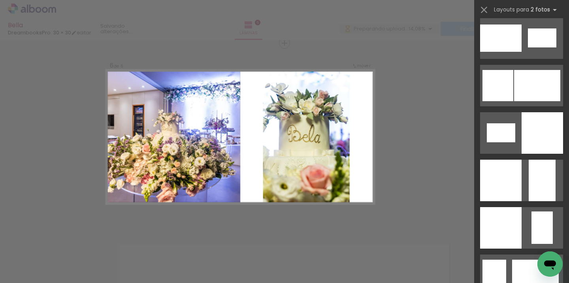
scroll to position [1042, 0]
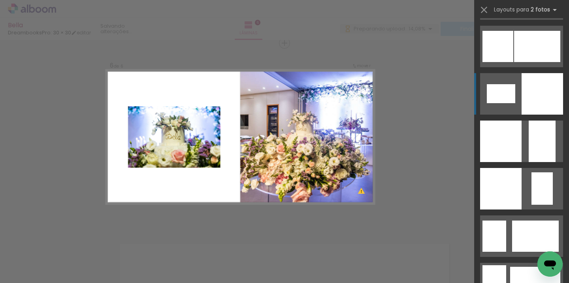
click at [537, 106] on div at bounding box center [543, 94] width 42 height 42
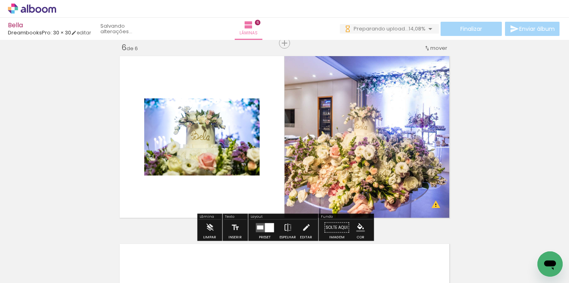
click at [371, 150] on quentale-photo at bounding box center [369, 137] width 168 height 168
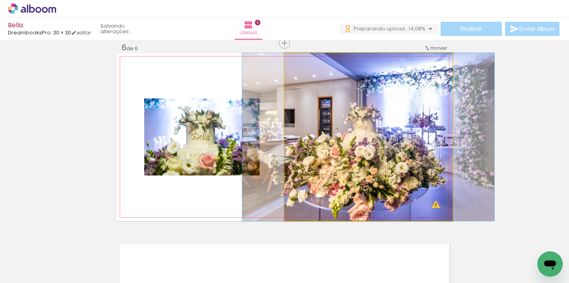
click at [372, 148] on div at bounding box center [368, 137] width 252 height 168
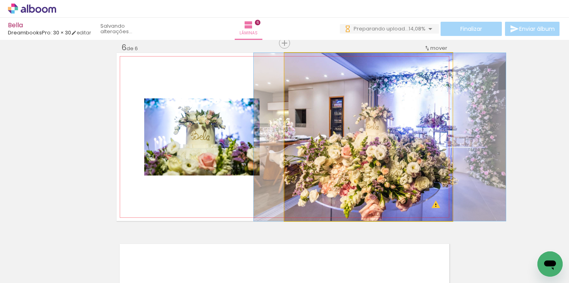
drag, startPoint x: 372, startPoint y: 148, endPoint x: 367, endPoint y: 122, distance: 26.9
click at [383, 140] on div at bounding box center [380, 137] width 252 height 168
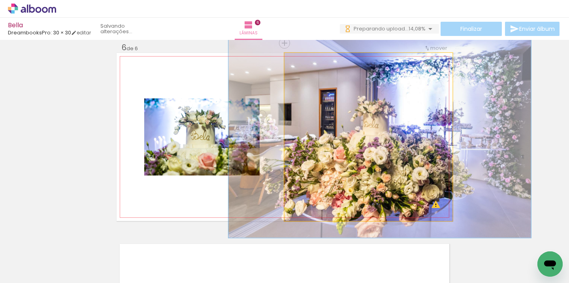
type paper-slider "119"
drag, startPoint x: 303, startPoint y: 61, endPoint x: 308, endPoint y: 62, distance: 5.2
click at [308, 62] on div at bounding box center [308, 61] width 7 height 7
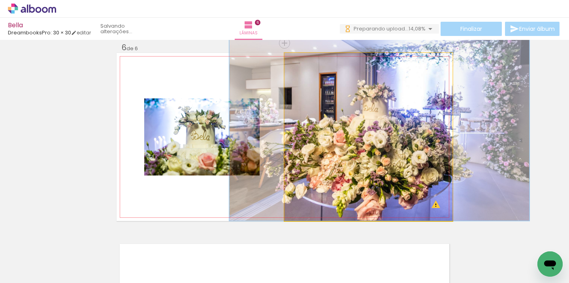
drag, startPoint x: 362, startPoint y: 153, endPoint x: 361, endPoint y: 122, distance: 31.2
click at [361, 122] on div at bounding box center [379, 121] width 300 height 200
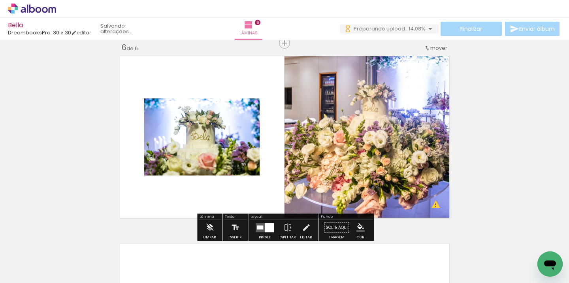
click at [175, 140] on div at bounding box center [202, 136] width 116 height 77
click at [183, 139] on div at bounding box center [202, 136] width 116 height 77
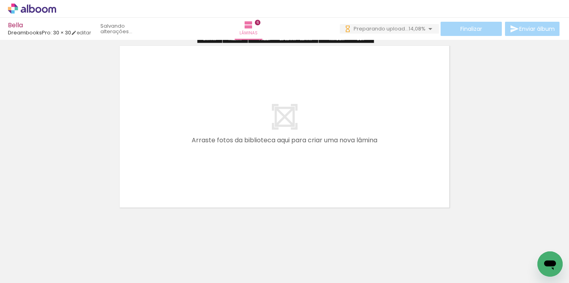
scroll to position [1152, 0]
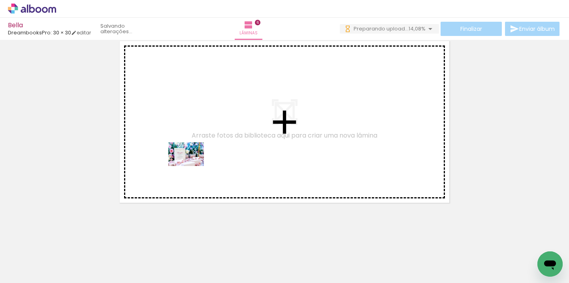
drag, startPoint x: 182, startPoint y: 181, endPoint x: 186, endPoint y: 179, distance: 4.1
click at [192, 166] on quentale-workspace at bounding box center [284, 141] width 569 height 283
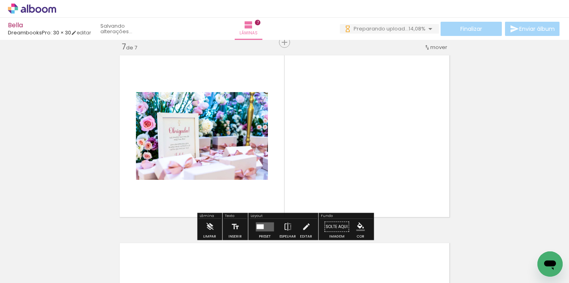
scroll to position [1137, 0]
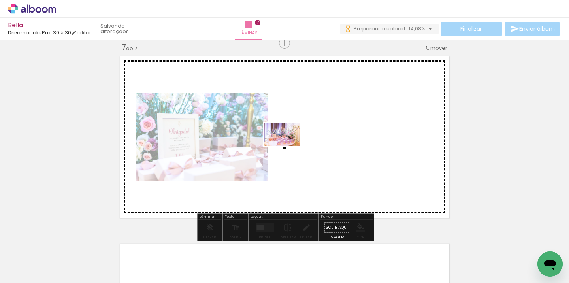
drag, startPoint x: 130, startPoint y: 255, endPoint x: 282, endPoint y: 149, distance: 184.9
click at [288, 147] on quentale-workspace at bounding box center [284, 141] width 569 height 283
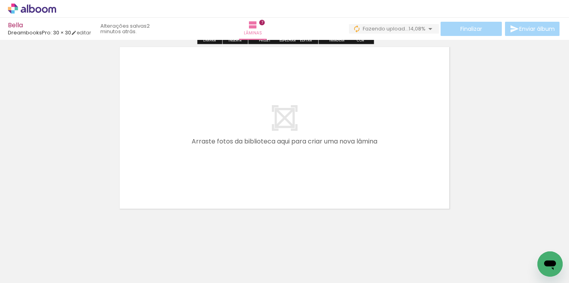
scroll to position [1339, 0]
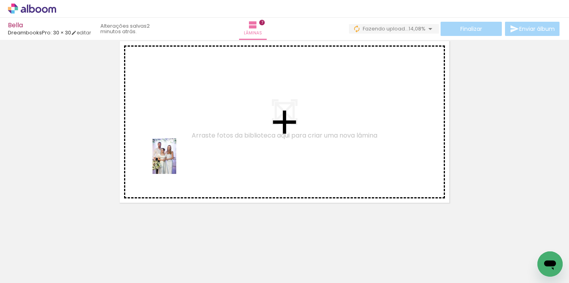
drag, startPoint x: 168, startPoint y: 266, endPoint x: 177, endPoint y: 164, distance: 102.8
click at [177, 162] on quentale-workspace at bounding box center [284, 141] width 569 height 283
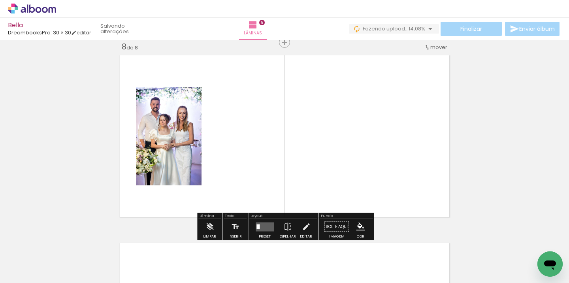
scroll to position [1324, 0]
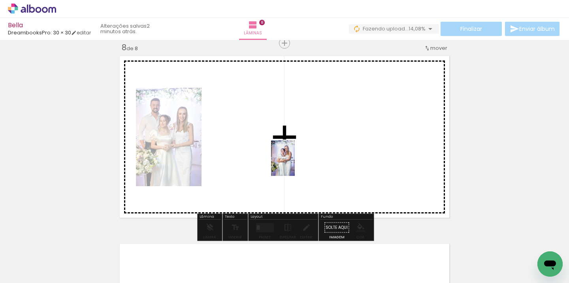
drag, startPoint x: 181, startPoint y: 254, endPoint x: 295, endPoint y: 164, distance: 145.0
click at [295, 164] on quentale-workspace at bounding box center [284, 141] width 569 height 283
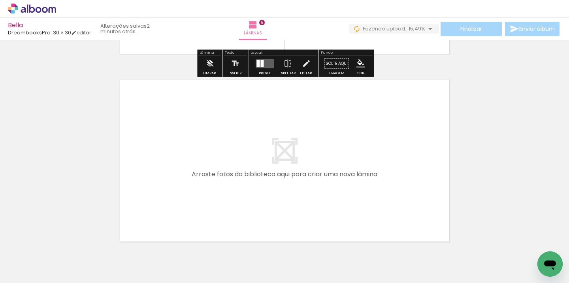
scroll to position [1514, 0]
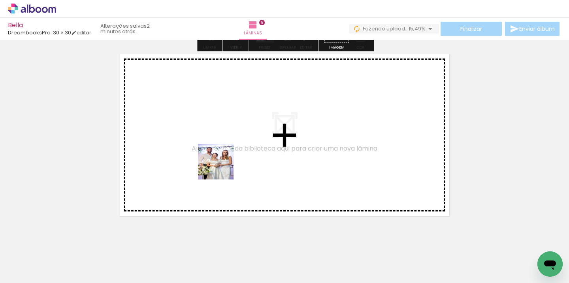
click at [222, 167] on quentale-workspace at bounding box center [284, 141] width 569 height 283
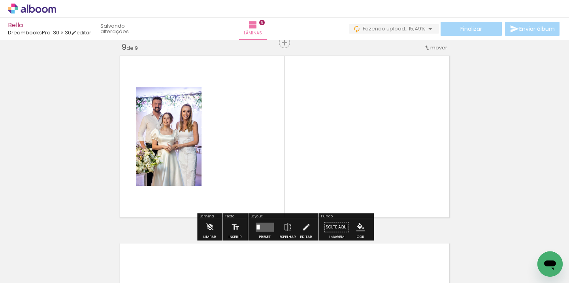
scroll to position [1512, 0]
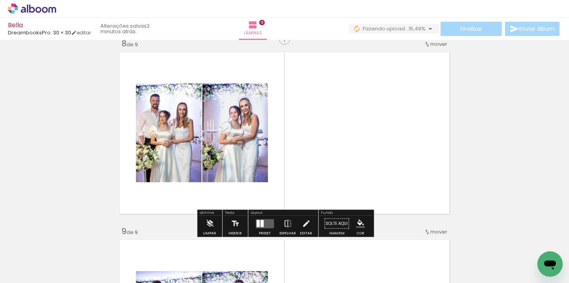
scroll to position [1042, 0]
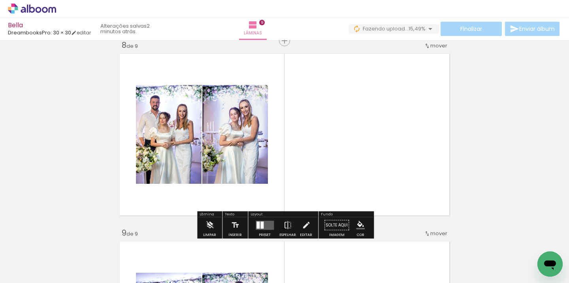
click at [261, 222] on div at bounding box center [262, 224] width 3 height 7
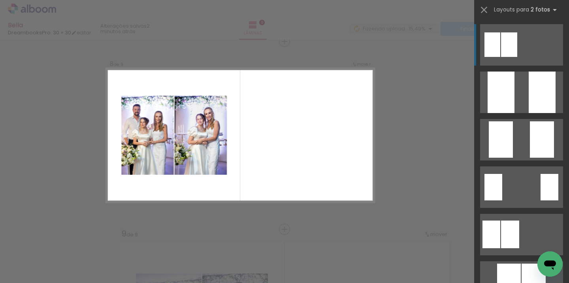
scroll to position [1324, 0]
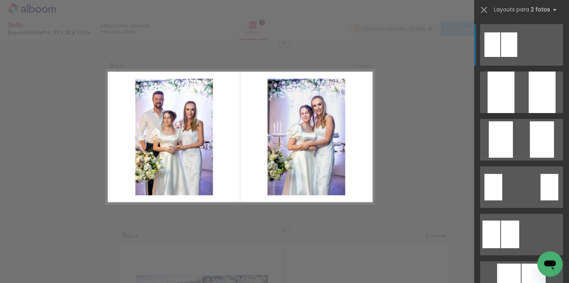
click at [499, 143] on div at bounding box center [501, 139] width 24 height 36
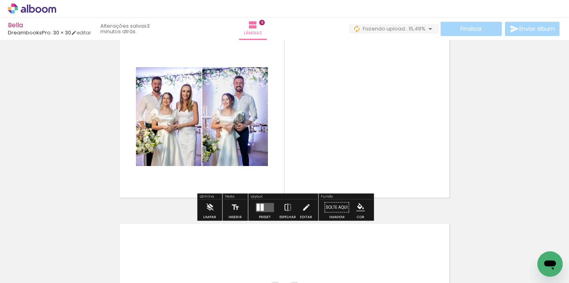
scroll to position [1533, 0]
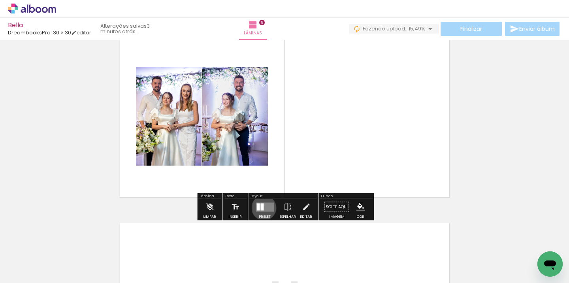
click at [262, 208] on quentale-layouter at bounding box center [265, 206] width 18 height 9
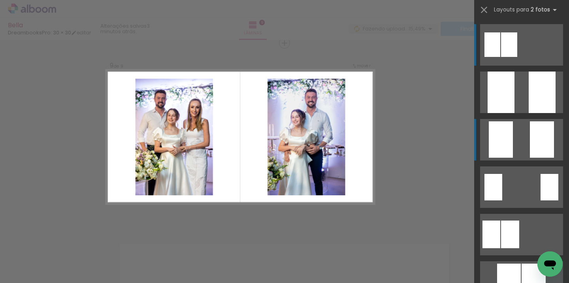
scroll to position [2, 0]
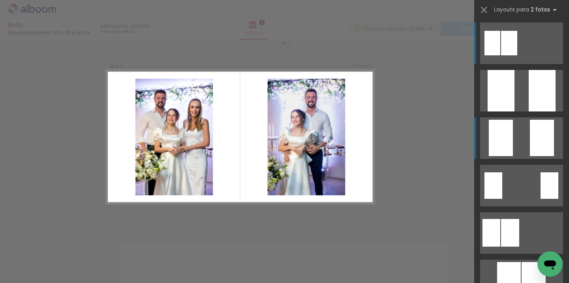
click at [503, 134] on div at bounding box center [501, 138] width 24 height 36
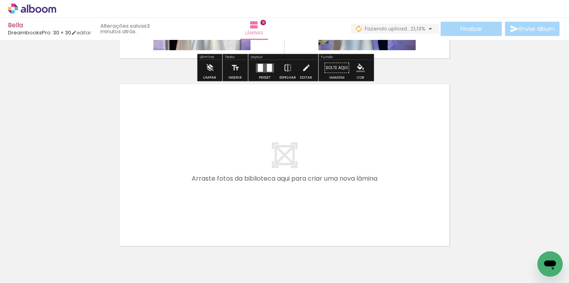
scroll to position [1682, 0]
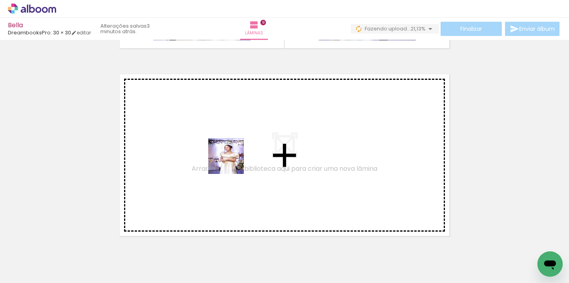
click at [232, 159] on quentale-workspace at bounding box center [284, 141] width 569 height 283
